Goal: Task Accomplishment & Management: Manage account settings

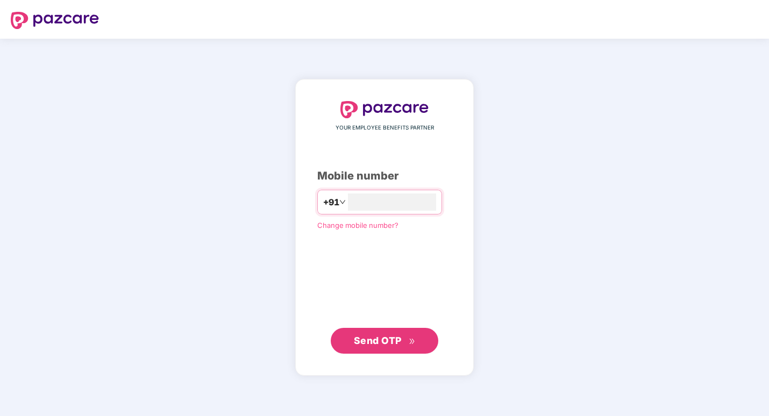
type input "**********"
click at [364, 343] on span "Send OTP" at bounding box center [378, 340] width 48 height 11
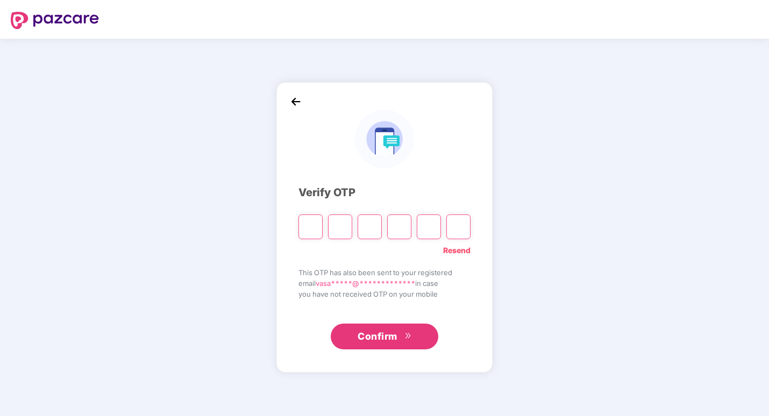
type input "*"
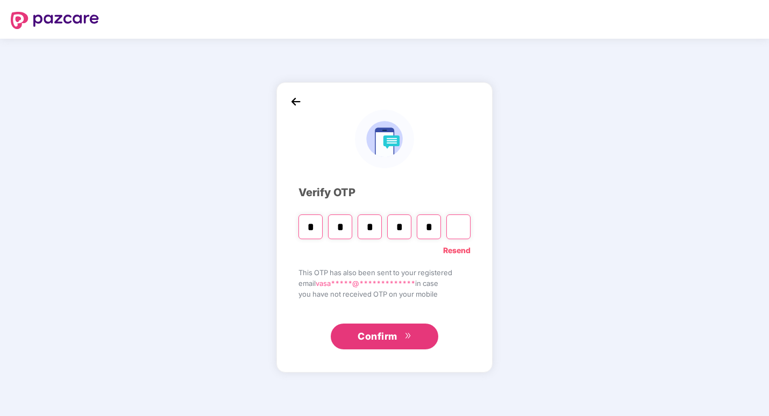
type input "*"
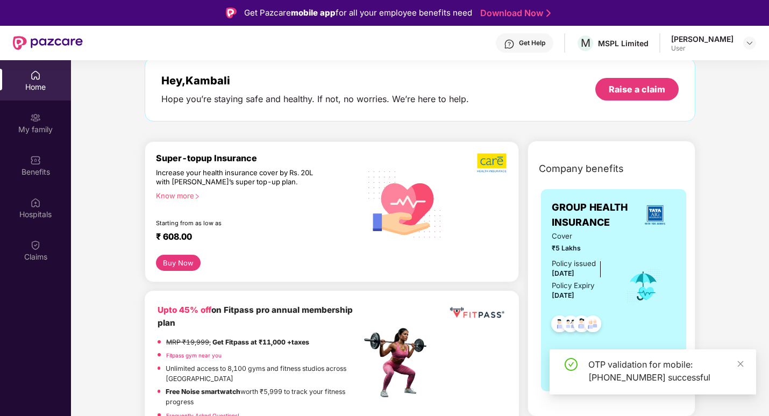
scroll to position [108, 0]
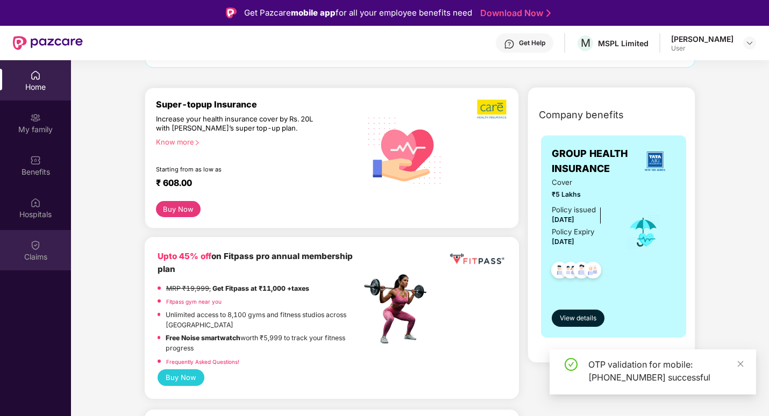
click at [29, 256] on div "Claims" at bounding box center [35, 257] width 71 height 11
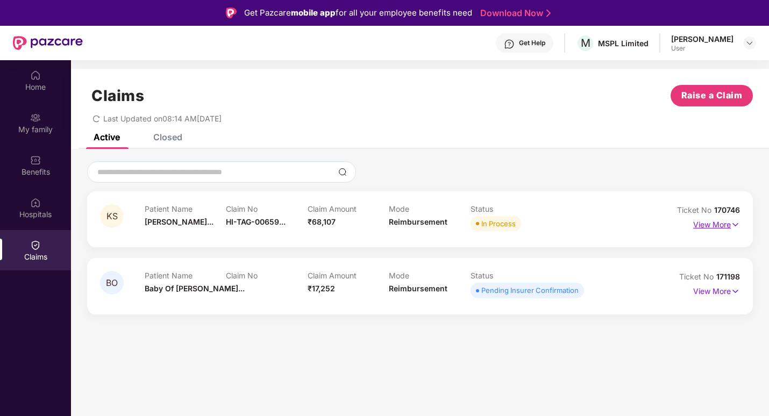
click at [711, 221] on p "View More" at bounding box center [716, 223] width 47 height 15
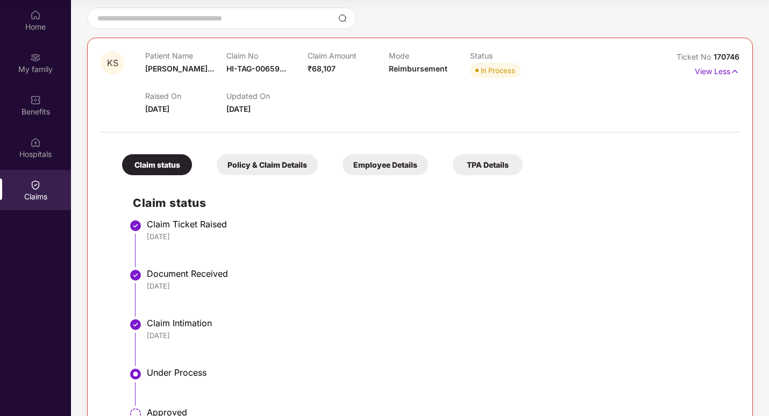
scroll to position [40, 0]
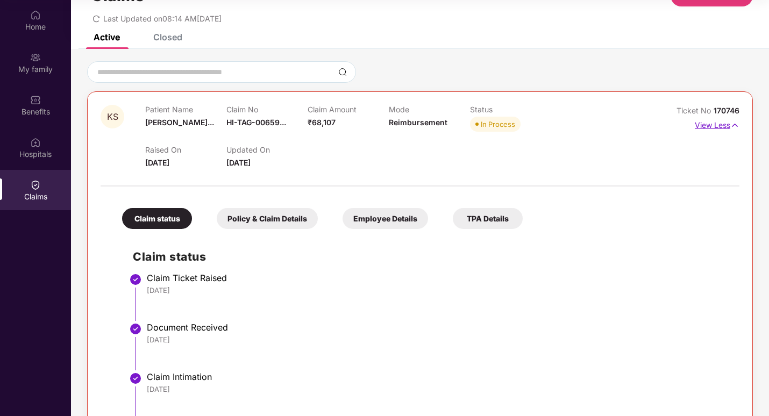
click at [716, 123] on p "View Less" at bounding box center [717, 124] width 45 height 15
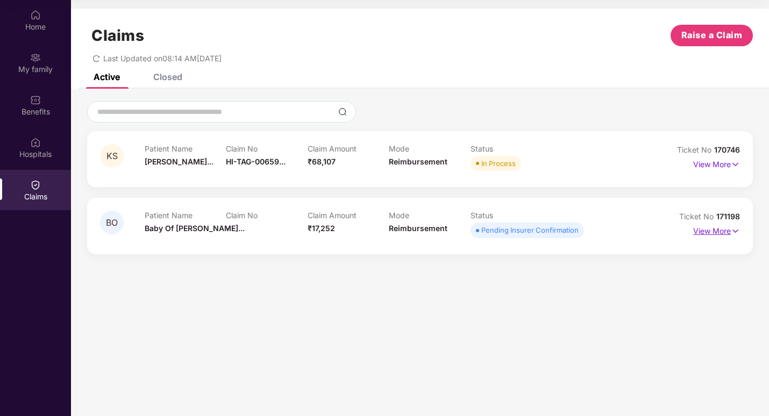
click at [727, 234] on p "View More" at bounding box center [716, 230] width 47 height 15
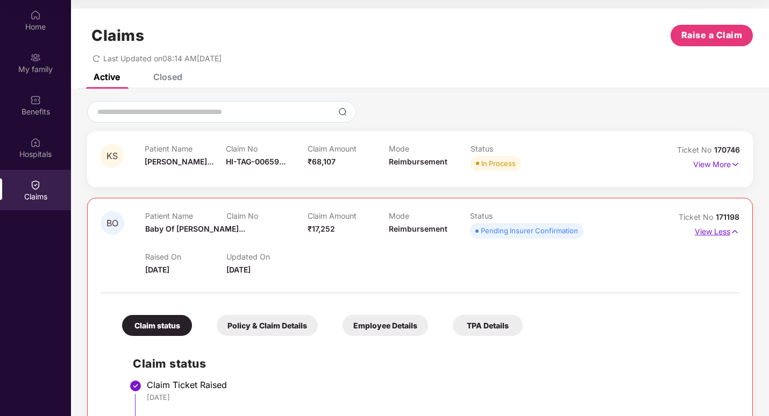
click at [706, 236] on p "View Less" at bounding box center [717, 230] width 45 height 15
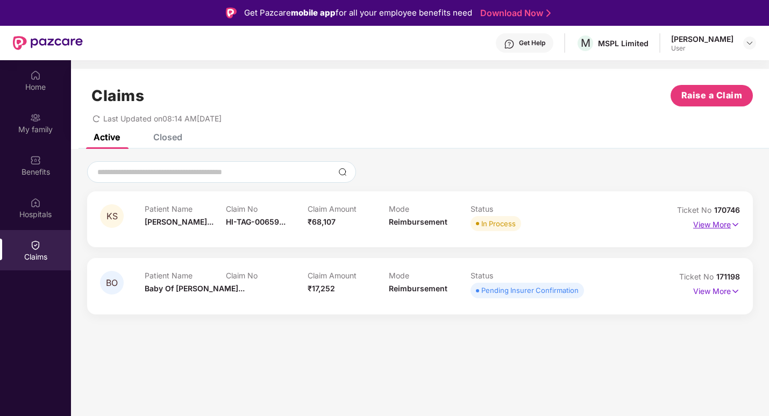
click at [713, 228] on p "View More" at bounding box center [716, 223] width 47 height 15
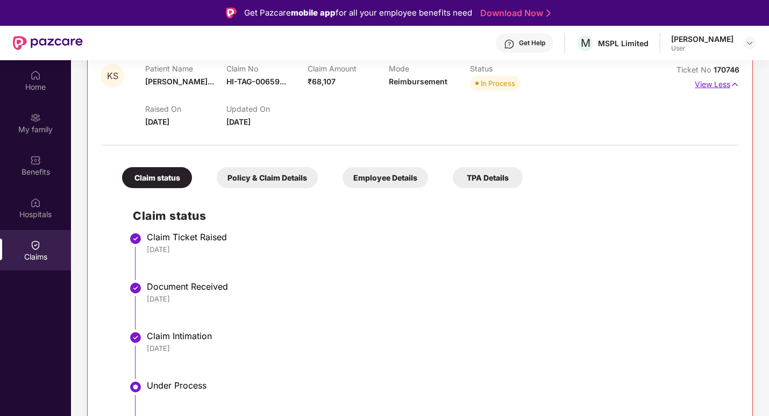
scroll to position [94, 0]
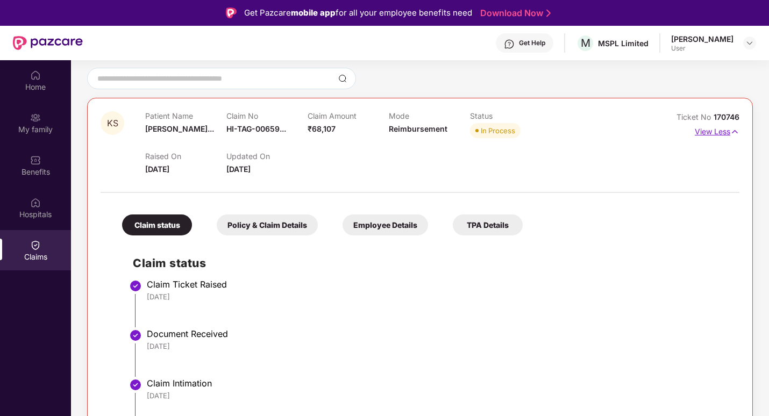
click at [714, 130] on p "View Less" at bounding box center [717, 130] width 45 height 15
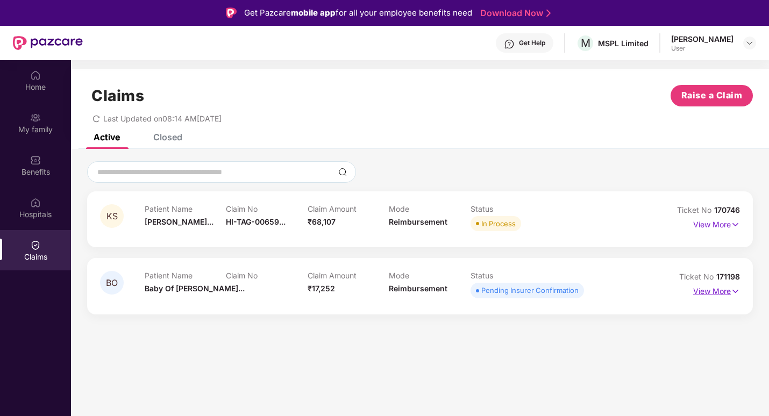
click at [704, 293] on p "View More" at bounding box center [716, 290] width 47 height 15
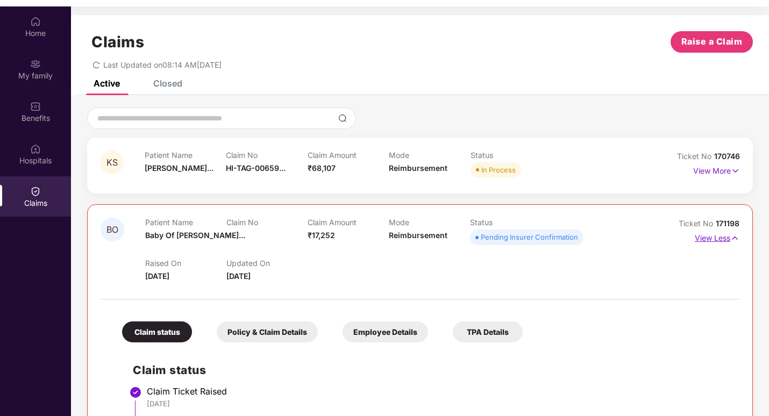
click at [713, 236] on p "View Less" at bounding box center [717, 237] width 45 height 15
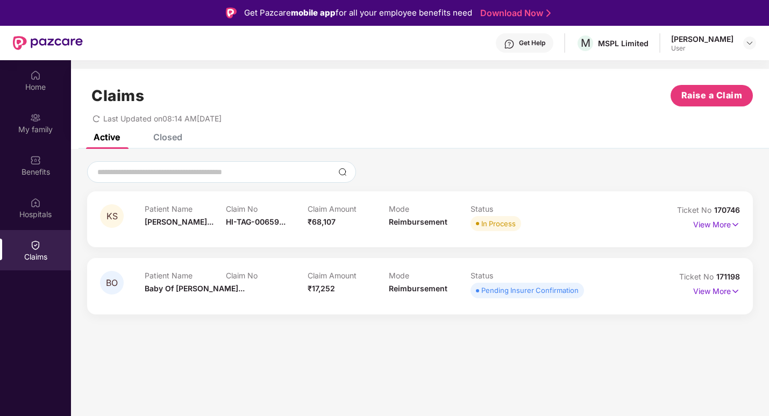
click at [748, 52] on div "[PERSON_NAME] User" at bounding box center [713, 43] width 85 height 19
click at [748, 46] on img at bounding box center [749, 43] width 9 height 9
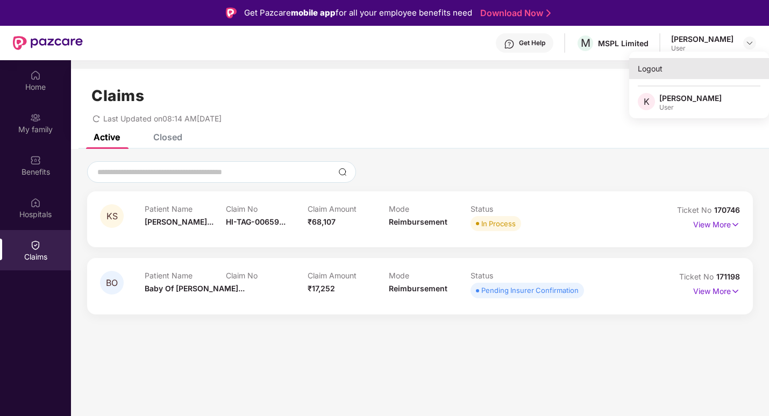
click at [653, 75] on div "Logout" at bounding box center [699, 68] width 140 height 21
